Goal: Check status: Check status

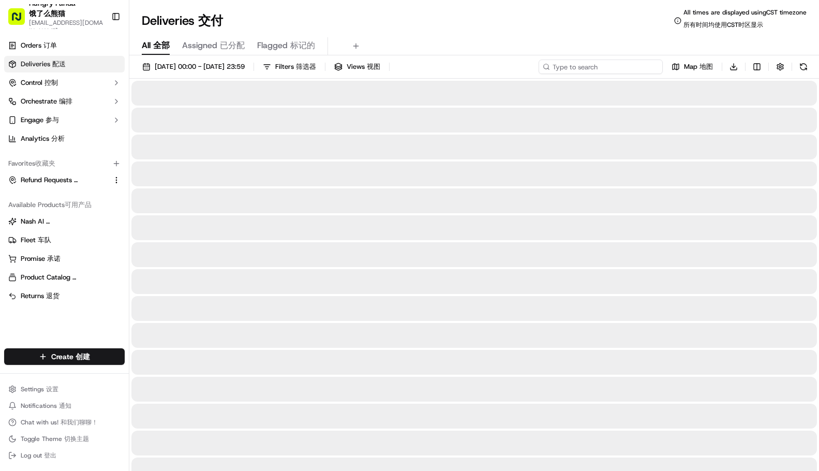
click at [604, 68] on input at bounding box center [601, 67] width 124 height 14
paste input "6674150958150751571186"
type input "6674150958150751571186"
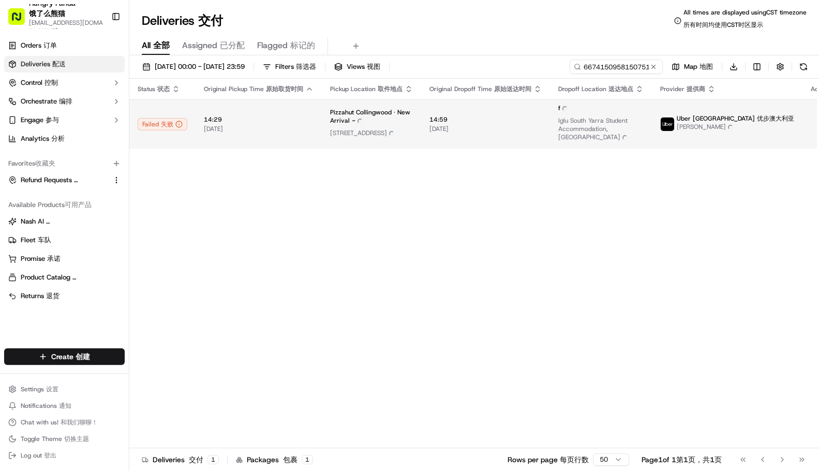
click at [433, 133] on span "[DATE] [DATE]" at bounding box center [485, 129] width 112 height 8
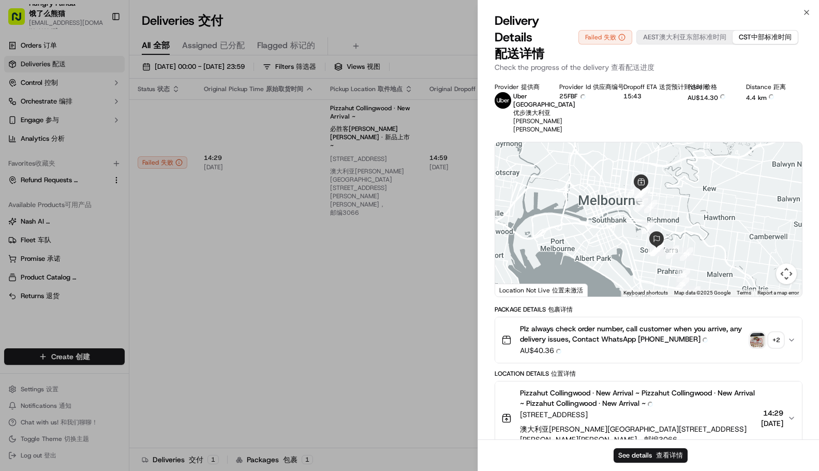
click at [758, 347] on img "button" at bounding box center [757, 340] width 14 height 14
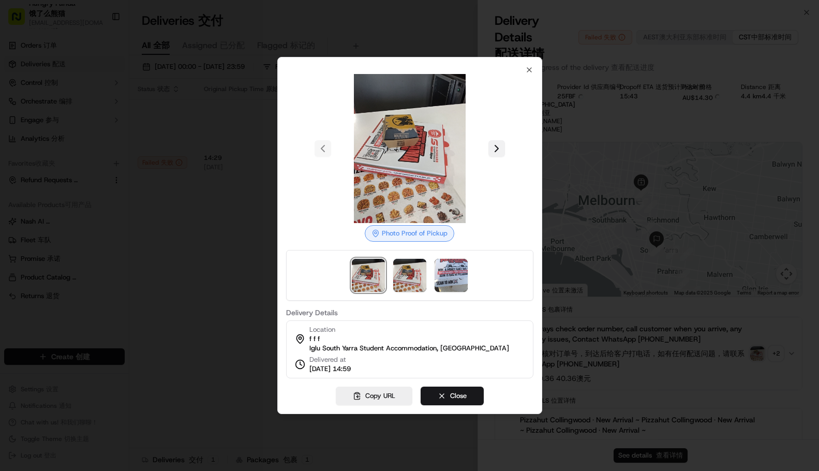
click at [505, 140] on button at bounding box center [496, 148] width 17 height 17
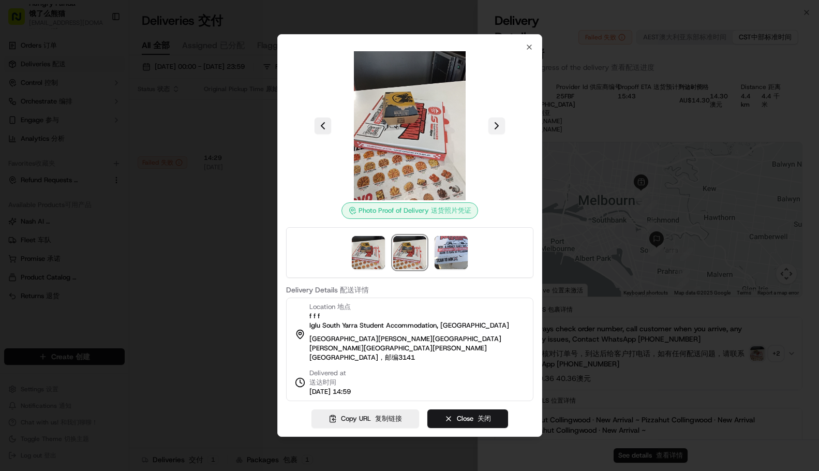
click at [496, 124] on button at bounding box center [496, 125] width 17 height 17
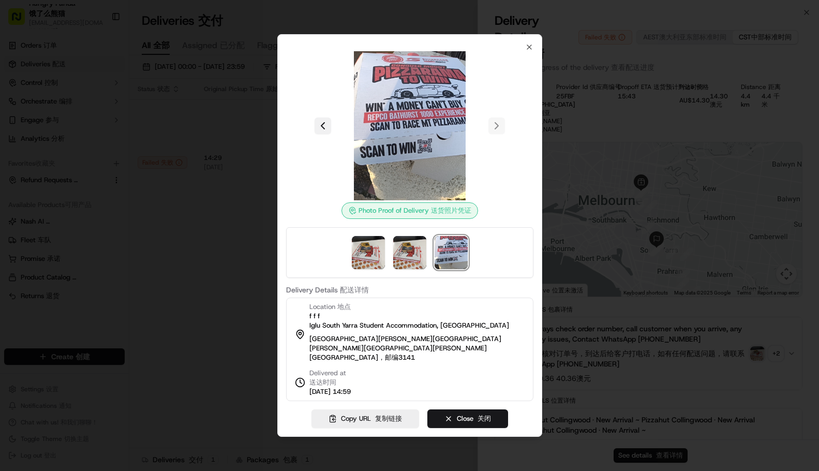
click at [320, 117] on button at bounding box center [323, 125] width 17 height 17
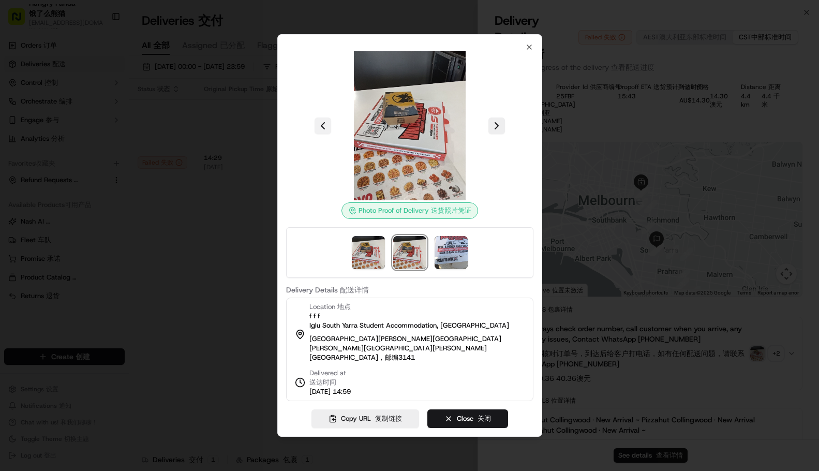
click at [320, 117] on button at bounding box center [323, 125] width 17 height 17
click at [529, 43] on icon "button" at bounding box center [529, 47] width 8 height 8
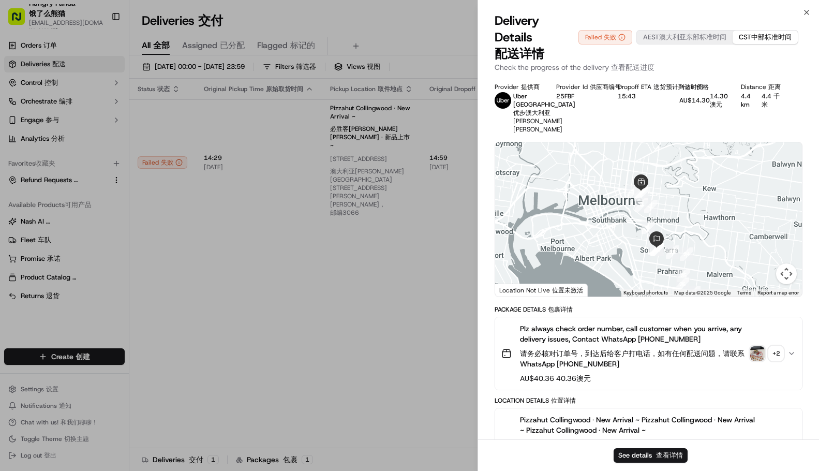
drag, startPoint x: 424, startPoint y: 244, endPoint x: 419, endPoint y: 236, distance: 9.1
